Goal: Information Seeking & Learning: Check status

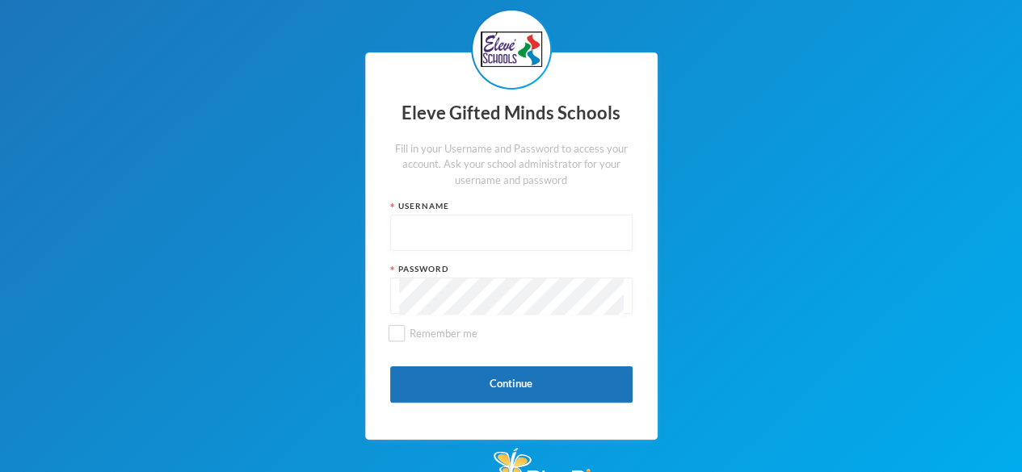
click at [492, 237] on input "text" at bounding box center [511, 234] width 225 height 36
click at [430, 233] on input "text" at bounding box center [511, 234] width 225 height 36
paste input "s0175"
type input "s0175"
click at [397, 336] on input "Remember me" at bounding box center [396, 333] width 17 height 17
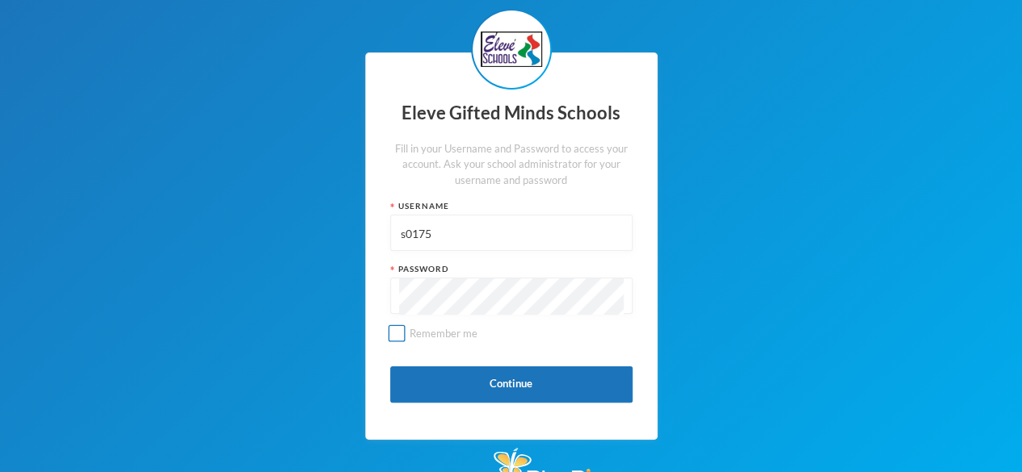
checkbox input "true"
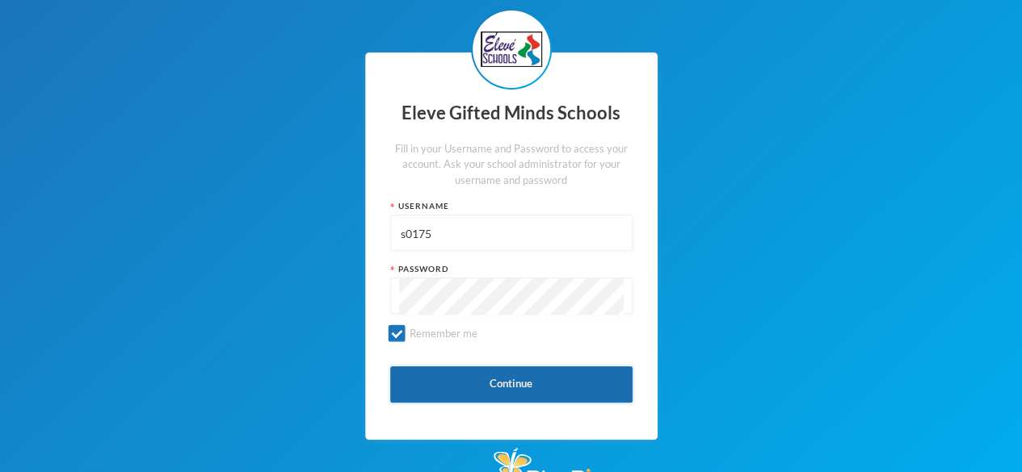
click at [513, 386] on button "Continue" at bounding box center [511, 385] width 242 height 36
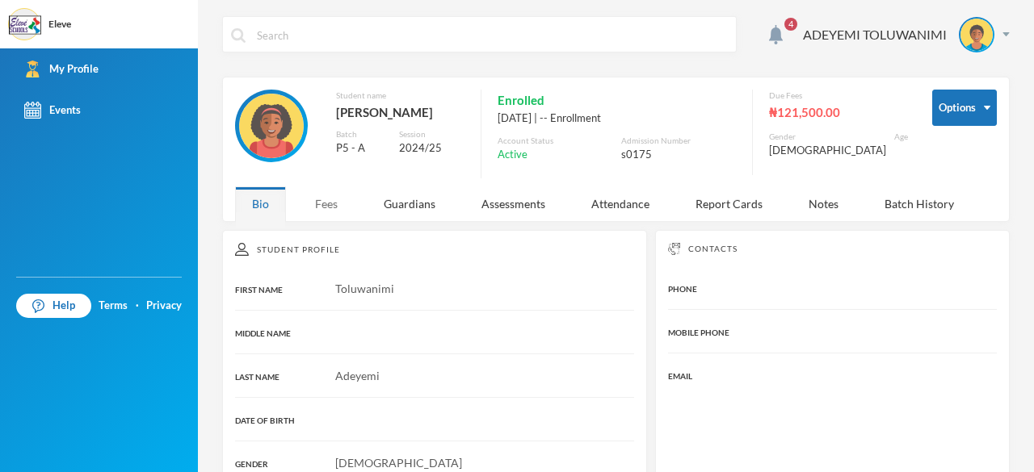
click at [323, 204] on div "Fees" at bounding box center [326, 204] width 57 height 35
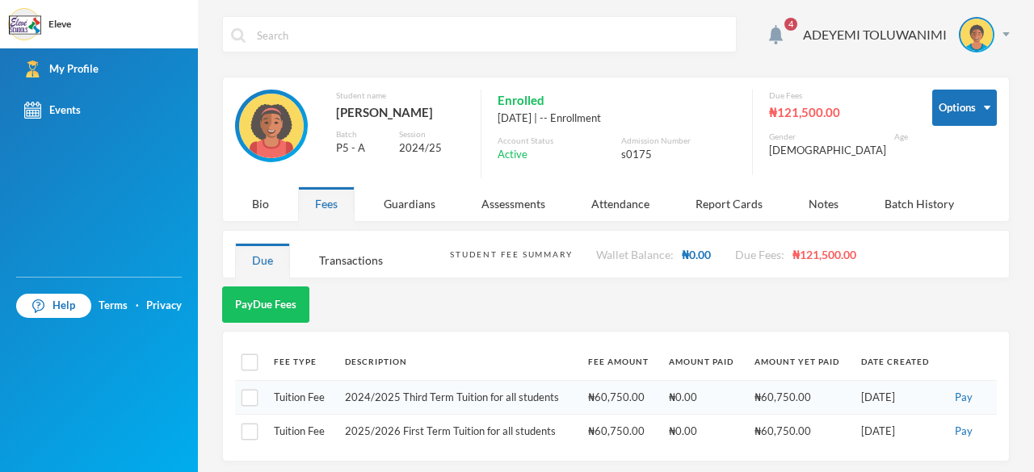
scroll to position [2, 0]
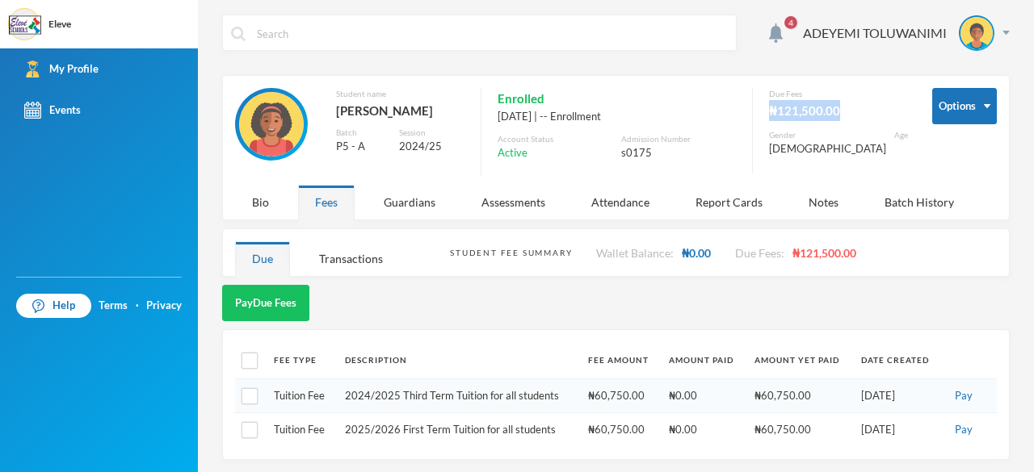
drag, startPoint x: 851, startPoint y: 106, endPoint x: 769, endPoint y: 116, distance: 83.0
click at [769, 116] on div "Due Fees ₦121,500.00 Gender [DEMOGRAPHIC_DATA] Age" at bounding box center [830, 131] width 156 height 86
copy div "₦121,500.00"
click at [687, 72] on div "4 ADEYEMI TOLUWANIMI" at bounding box center [615, 45] width 787 height 61
click at [349, 254] on div "Transactions" at bounding box center [351, 258] width 98 height 35
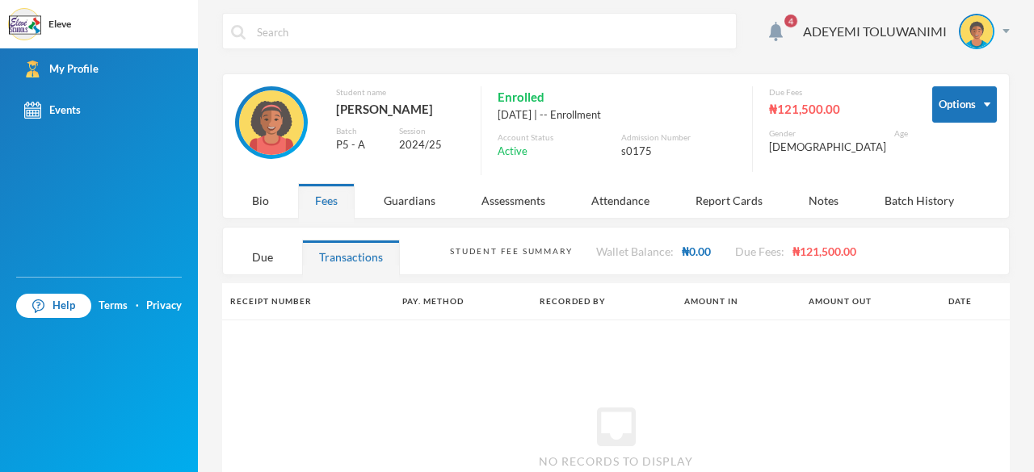
scroll to position [0, 0]
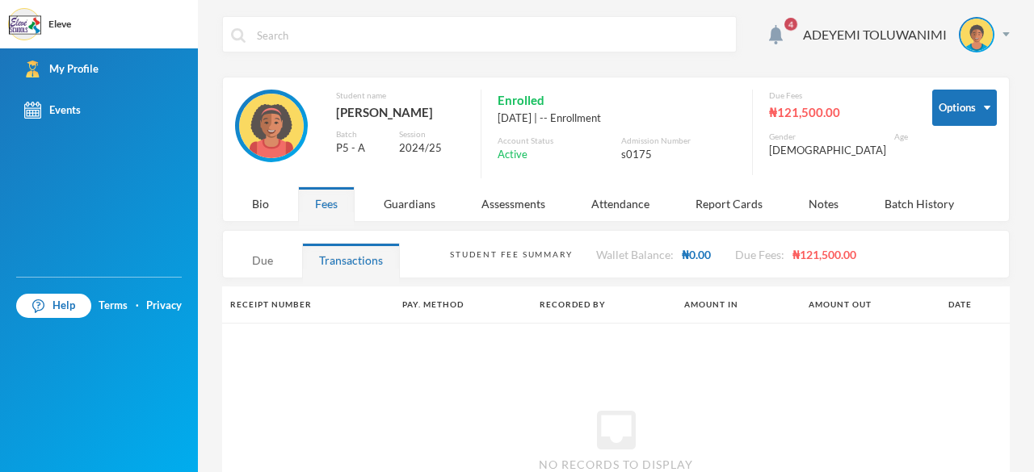
click at [265, 258] on div "Due" at bounding box center [262, 260] width 55 height 35
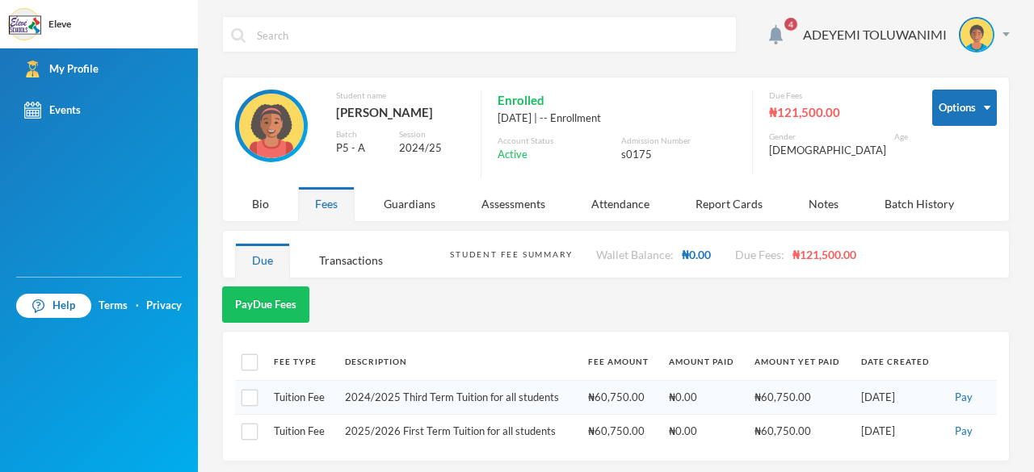
scroll to position [2, 0]
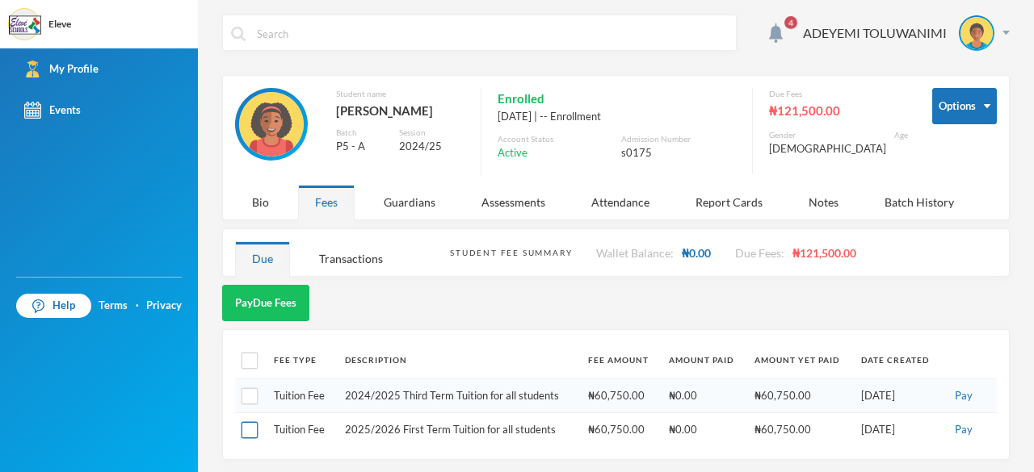
click at [248, 426] on input "checkbox" at bounding box center [249, 430] width 17 height 17
drag, startPoint x: 451, startPoint y: 297, endPoint x: 398, endPoint y: 300, distance: 52.6
click at [398, 300] on span "Selected Fees: ₦60,750.00" at bounding box center [391, 304] width 123 height 16
copy span "₦60,750.00"
click at [478, 324] on div "Pay Selected (1) Selected Fees: ₦60,750.00" at bounding box center [615, 307] width 787 height 44
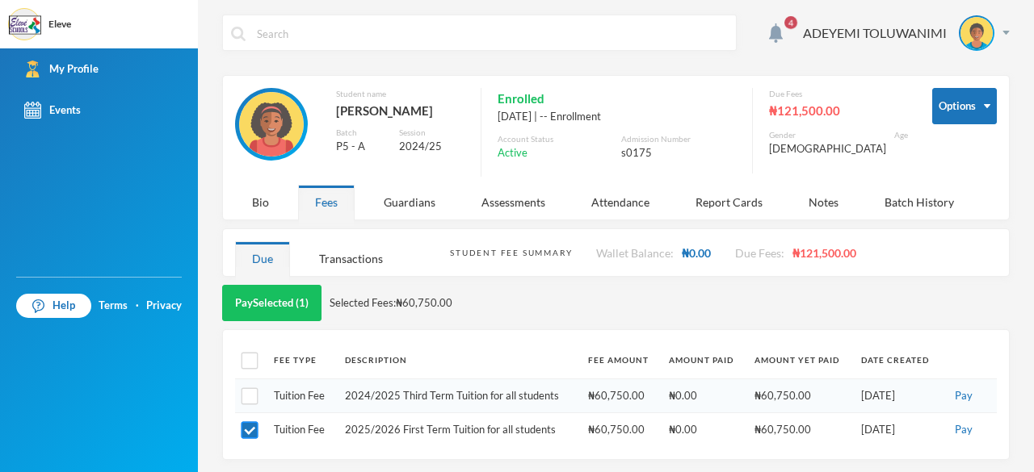
click at [253, 426] on input "checkbox" at bounding box center [249, 430] width 17 height 17
checkbox input "false"
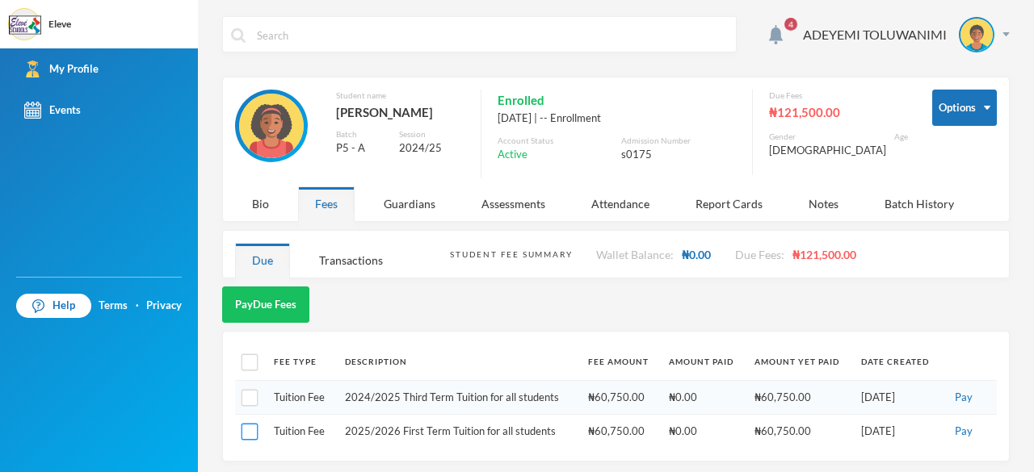
scroll to position [0, 0]
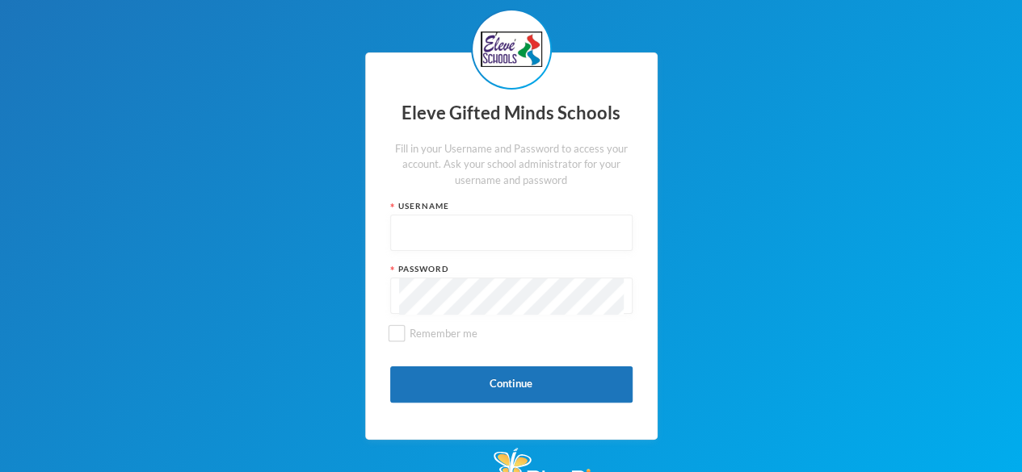
click at [456, 239] on input "text" at bounding box center [511, 234] width 225 height 36
paste input "Adeyemi Temiloluwa s0174"
type input "A"
paste input "s0174"
type input "s0174"
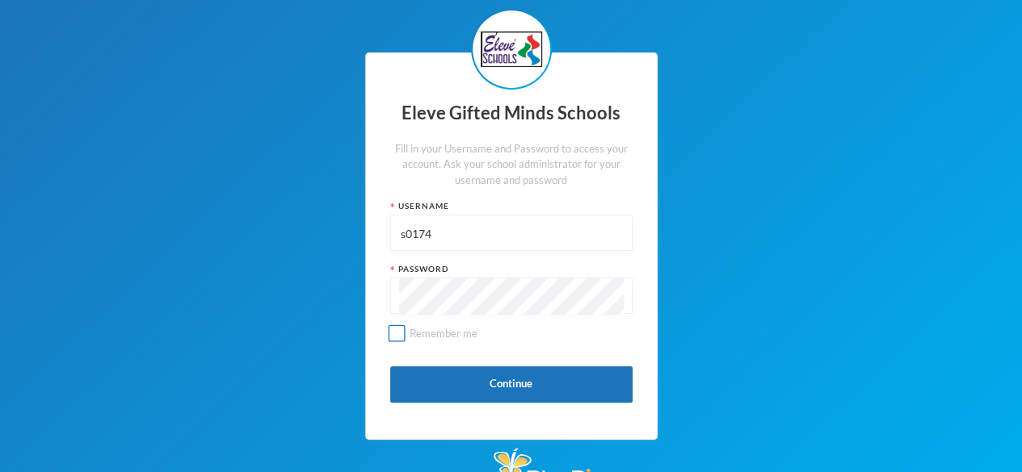
click at [394, 330] on input "Remember me" at bounding box center [396, 333] width 17 height 17
checkbox input "true"
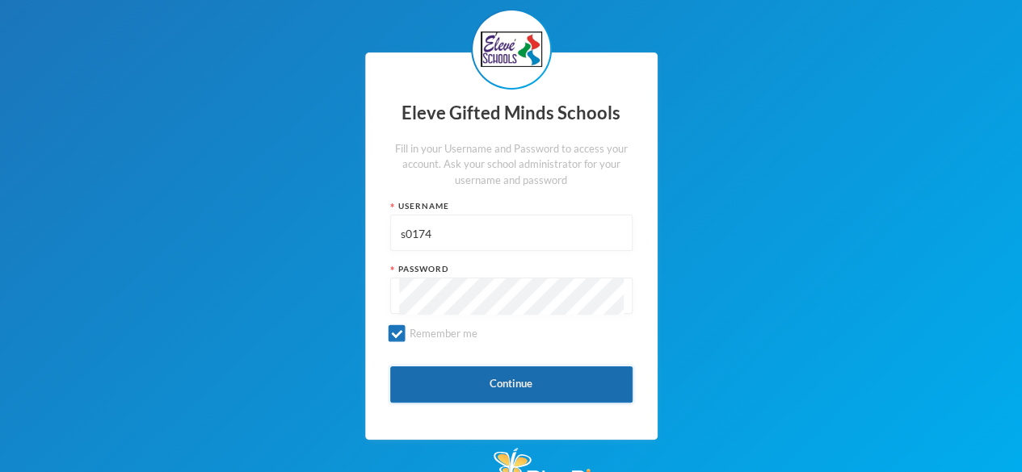
click at [524, 380] on button "Continue" at bounding box center [511, 385] width 242 height 36
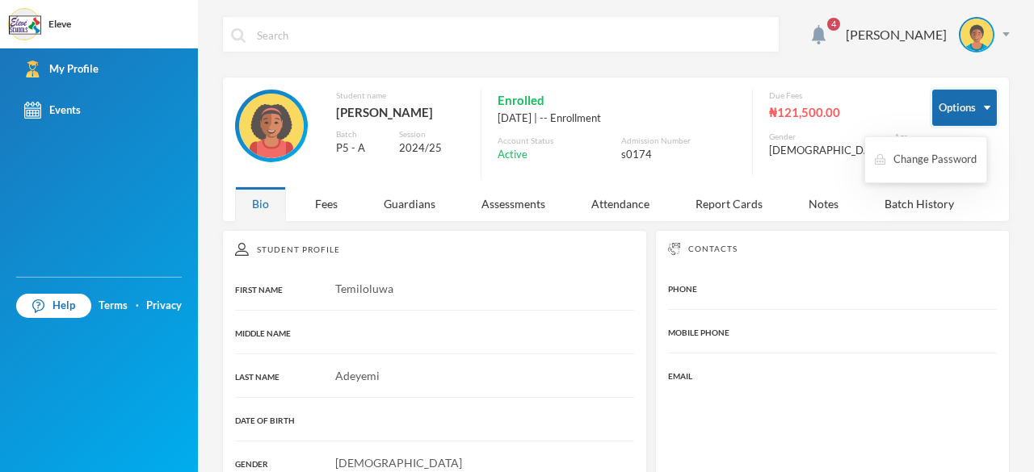
click at [976, 111] on button "Options" at bounding box center [964, 108] width 65 height 36
click at [984, 109] on img "button" at bounding box center [987, 108] width 6 height 4
click at [833, 23] on div "ADEYEMI TEMILOLUWA" at bounding box center [921, 35] width 176 height 36
click at [971, 103] on button "Options" at bounding box center [964, 108] width 65 height 36
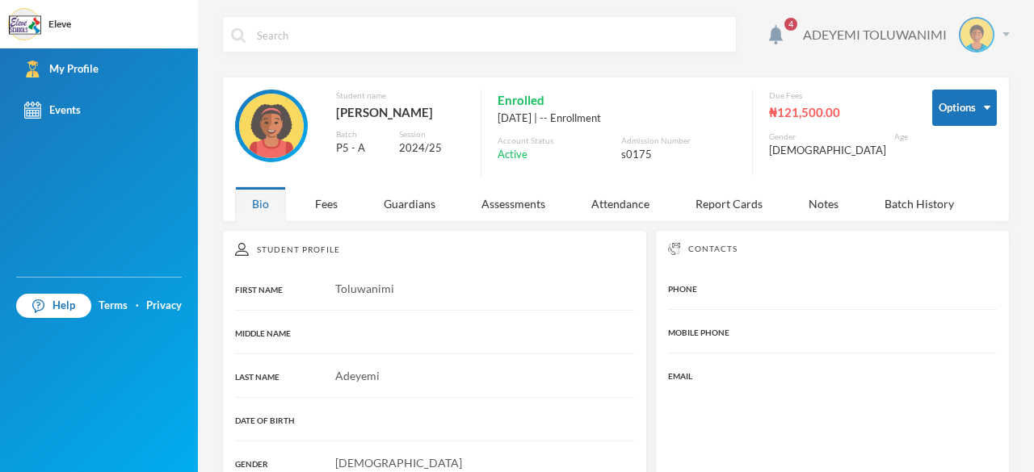
click at [1002, 33] on img at bounding box center [1005, 34] width 7 height 4
click at [901, 36] on div "ADEYEMI TOLUWANIMI" at bounding box center [875, 34] width 144 height 19
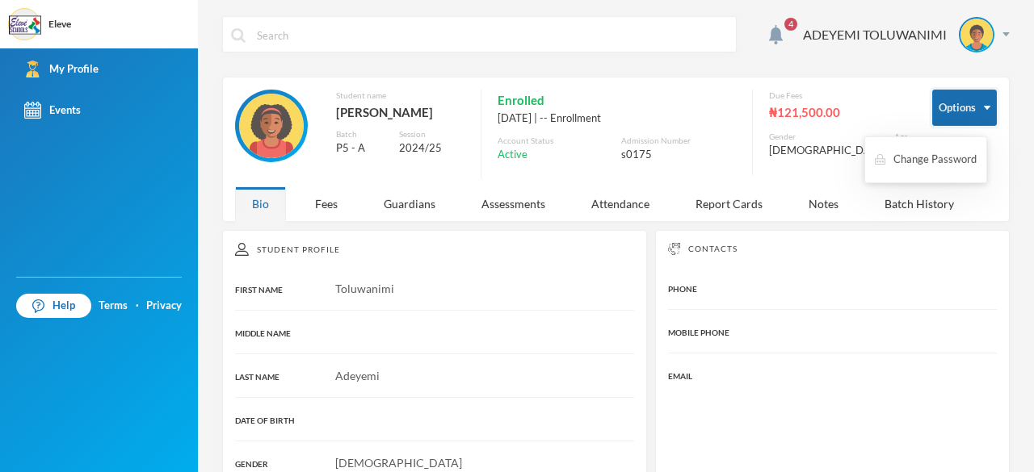
click at [984, 106] on img "button" at bounding box center [987, 108] width 6 height 4
click at [951, 107] on button "Options" at bounding box center [964, 108] width 65 height 36
click at [938, 158] on button "Change Password" at bounding box center [925, 159] width 105 height 29
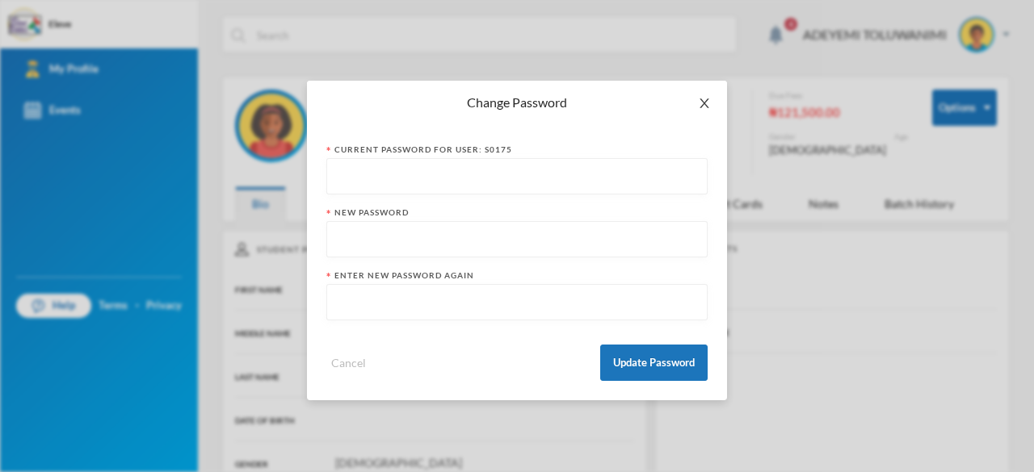
click at [707, 99] on icon "icon: close" at bounding box center [703, 104] width 9 height 10
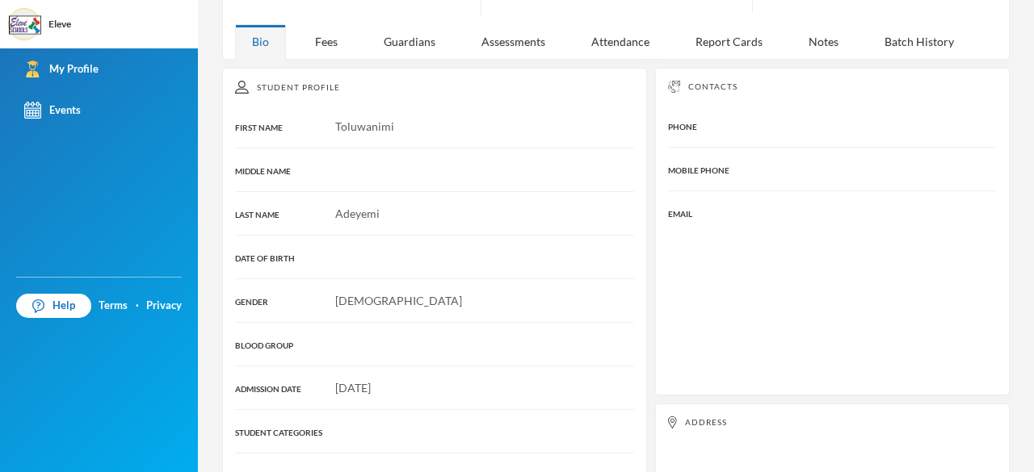
scroll to position [155, 0]
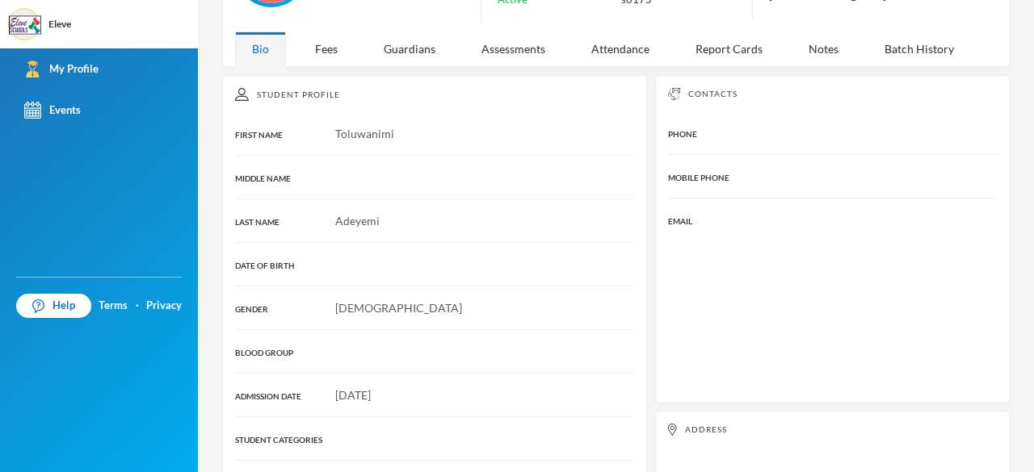
click at [489, 169] on div "MIDDLE NAME" at bounding box center [434, 177] width 399 height 17
click at [353, 169] on div at bounding box center [434, 169] width 399 height 1
click at [371, 214] on span "Adeyemi" at bounding box center [357, 221] width 44 height 14
click at [377, 264] on div "DATE OF BIRTH" at bounding box center [434, 264] width 399 height 17
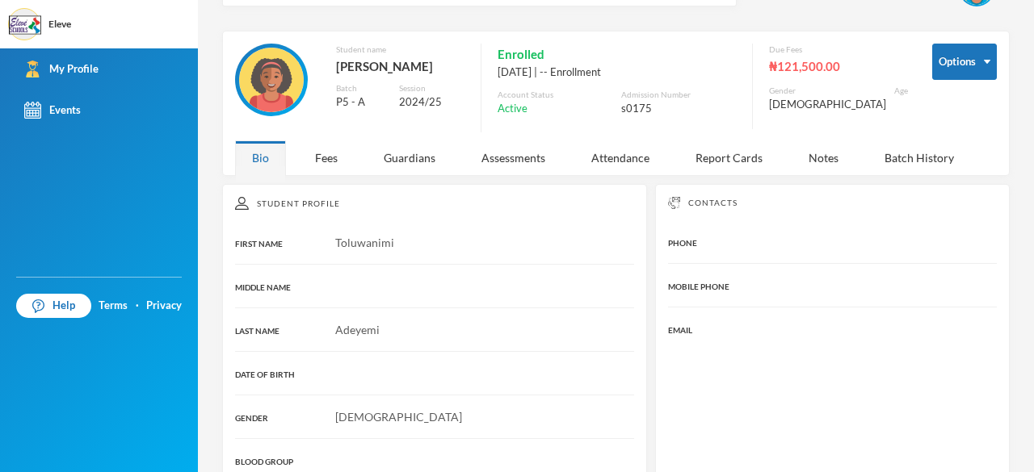
scroll to position [0, 0]
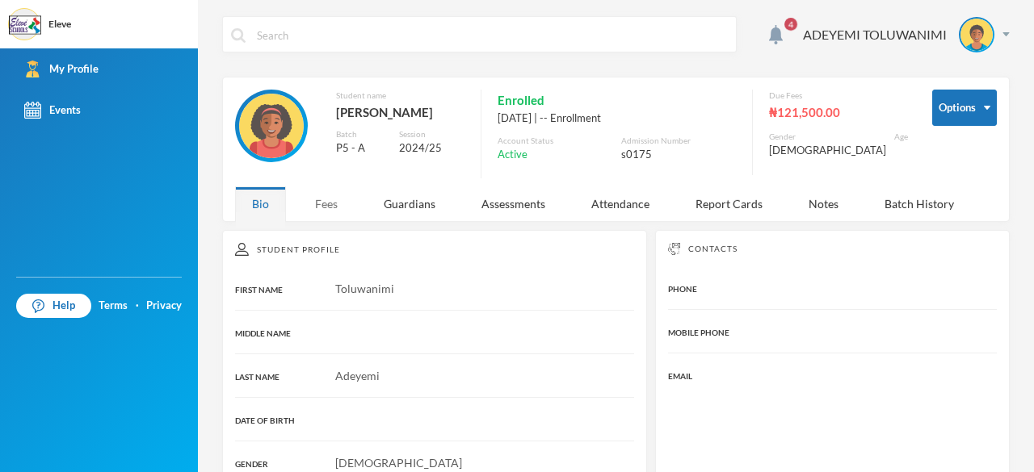
click at [314, 208] on div "Fees" at bounding box center [326, 204] width 57 height 35
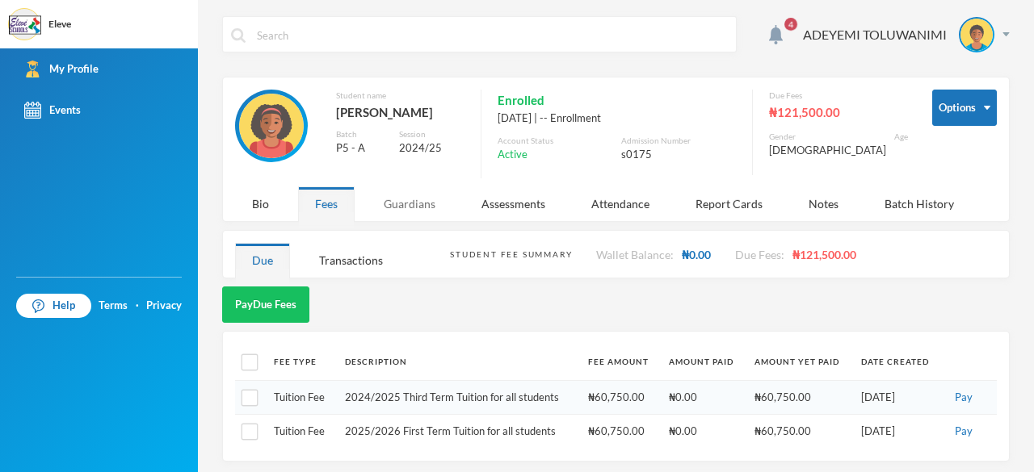
click at [402, 201] on div "Guardians" at bounding box center [410, 204] width 86 height 35
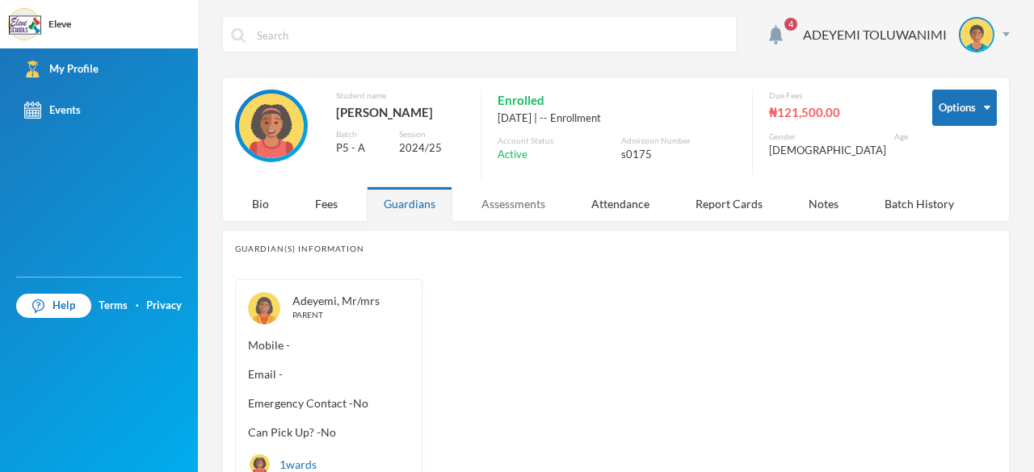
click at [524, 199] on div "Assessments" at bounding box center [513, 204] width 98 height 35
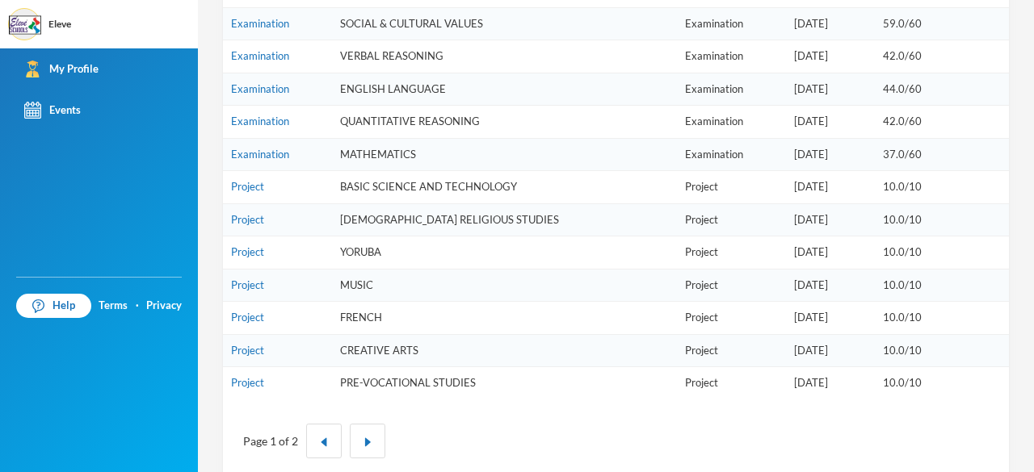
scroll to position [972, 0]
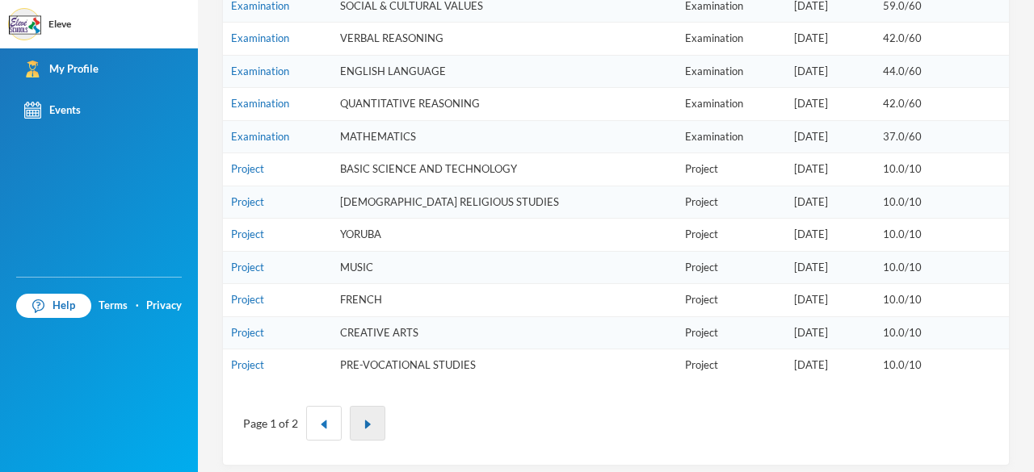
click at [359, 421] on button "button" at bounding box center [368, 423] width 36 height 35
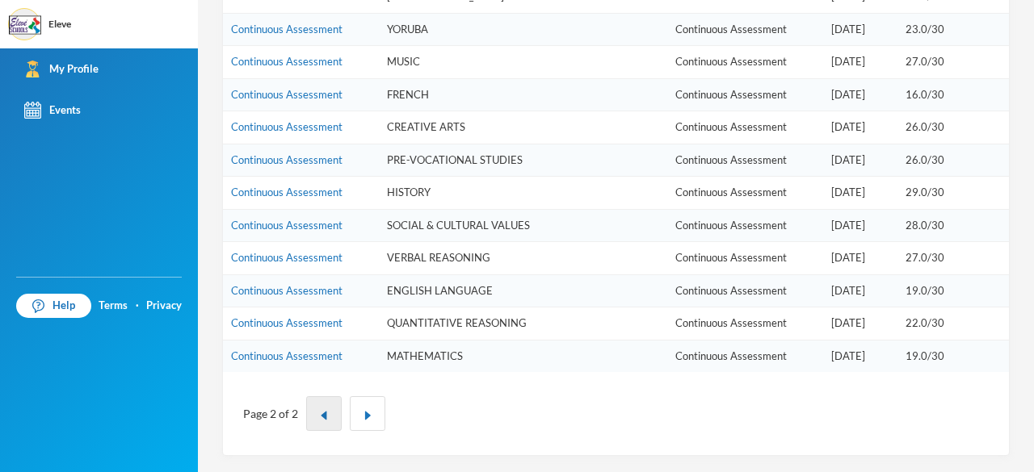
scroll to position [939, 0]
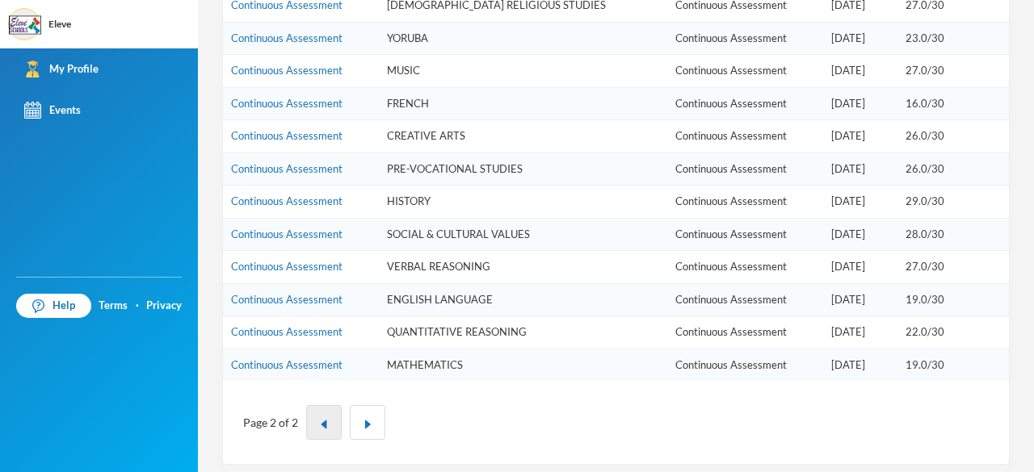
click at [321, 420] on img "button" at bounding box center [324, 425] width 10 height 10
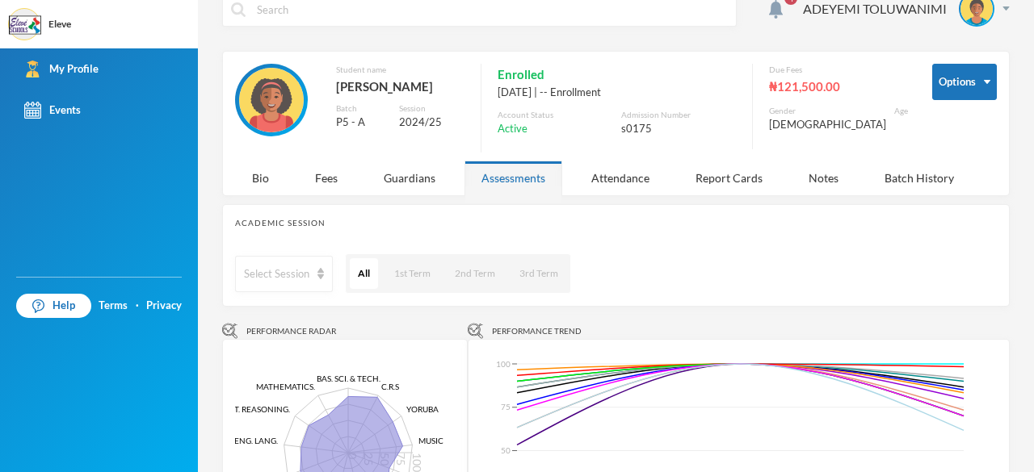
scroll to position [0, 0]
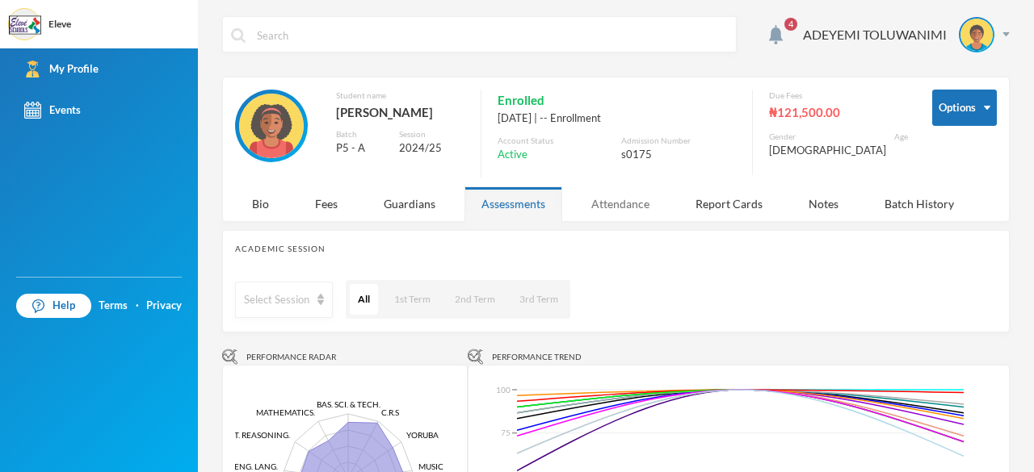
click at [619, 199] on div "Attendance" at bounding box center [620, 204] width 92 height 35
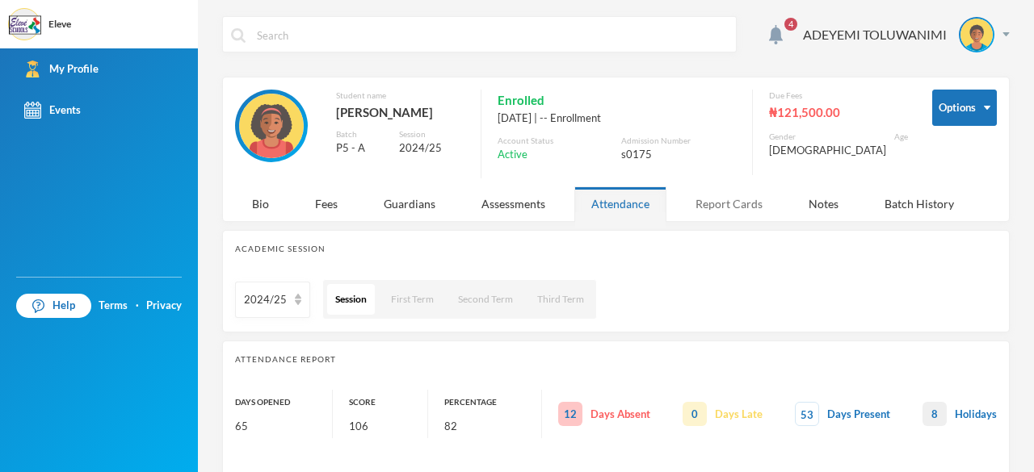
click at [726, 203] on div "Report Cards" at bounding box center [728, 204] width 101 height 35
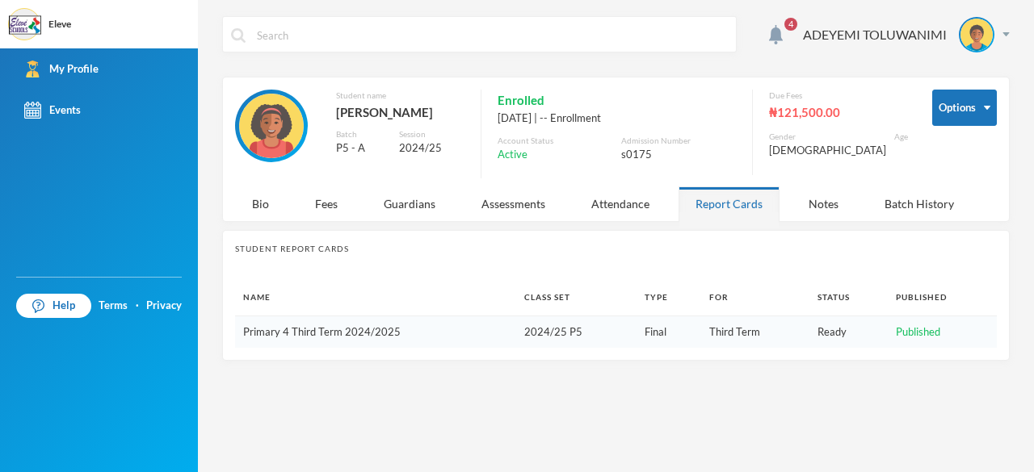
click at [347, 329] on link "Primary 4 Third Term 2024/2025" at bounding box center [321, 331] width 157 height 13
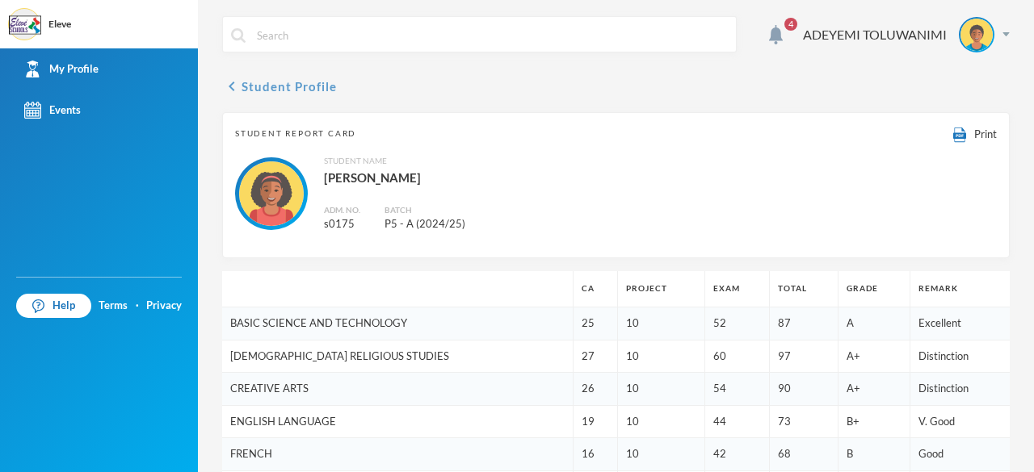
click at [232, 83] on icon "chevron_left" at bounding box center [231, 86] width 19 height 19
